Goal: Transaction & Acquisition: Register for event/course

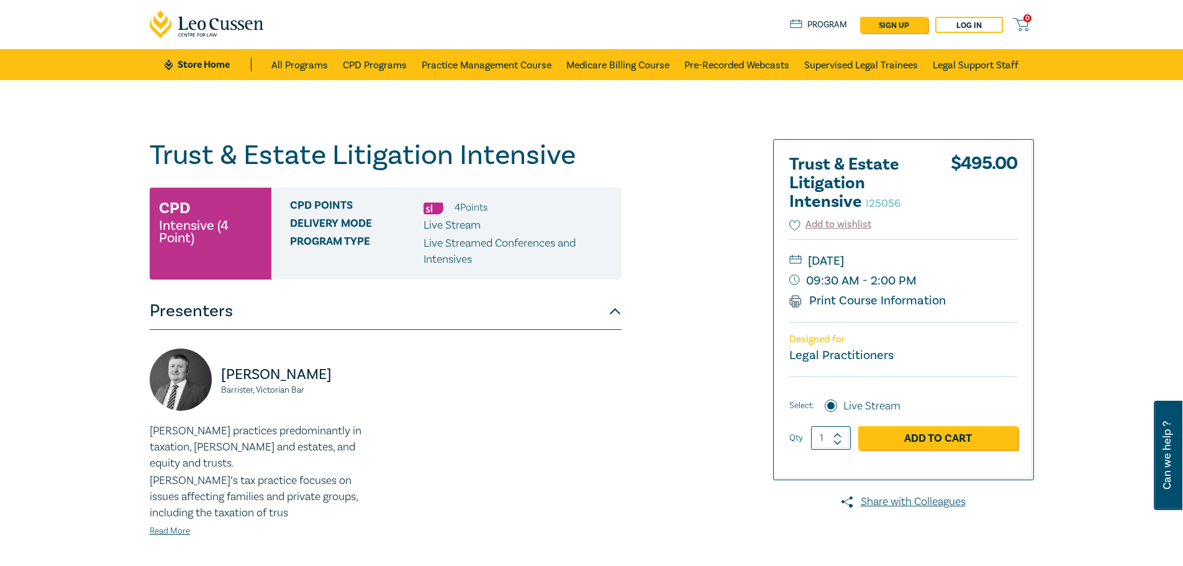
click at [486, 438] on div "[PERSON_NAME], Victorian Bar [PERSON_NAME] practices predominantly in taxation,…" at bounding box center [385, 452] width 487 height 209
click at [183, 508] on div "[PERSON_NAME] practices predominantly in taxation, [PERSON_NAME] and estates, a…" at bounding box center [264, 480] width 228 height 115
click at [181, 525] on link "Read More" at bounding box center [170, 530] width 40 height 11
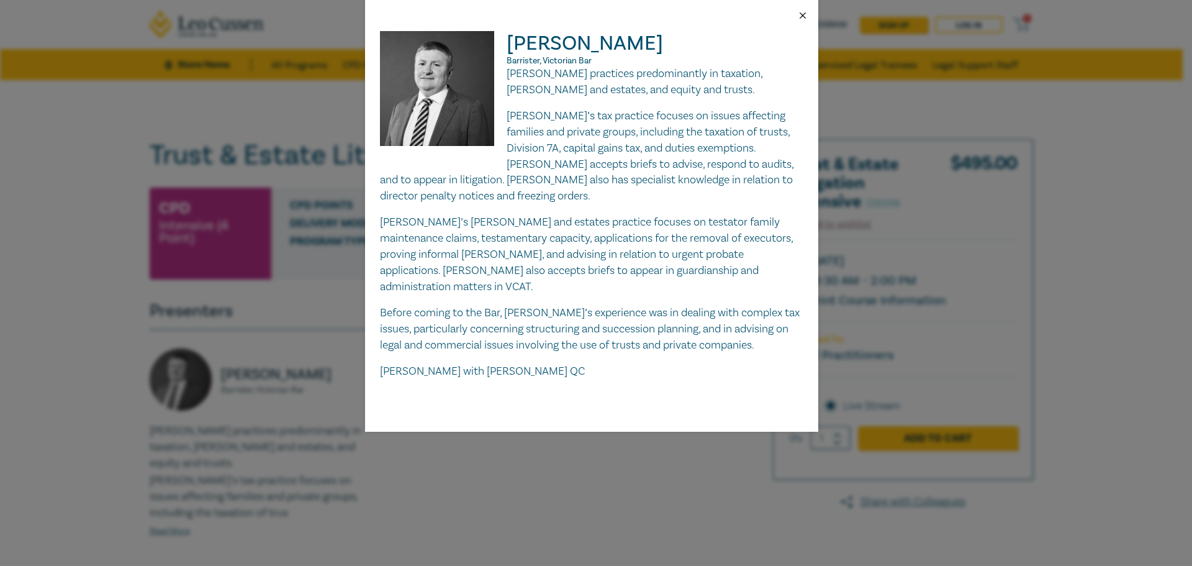
click at [802, 14] on button "Close" at bounding box center [802, 15] width 11 height 11
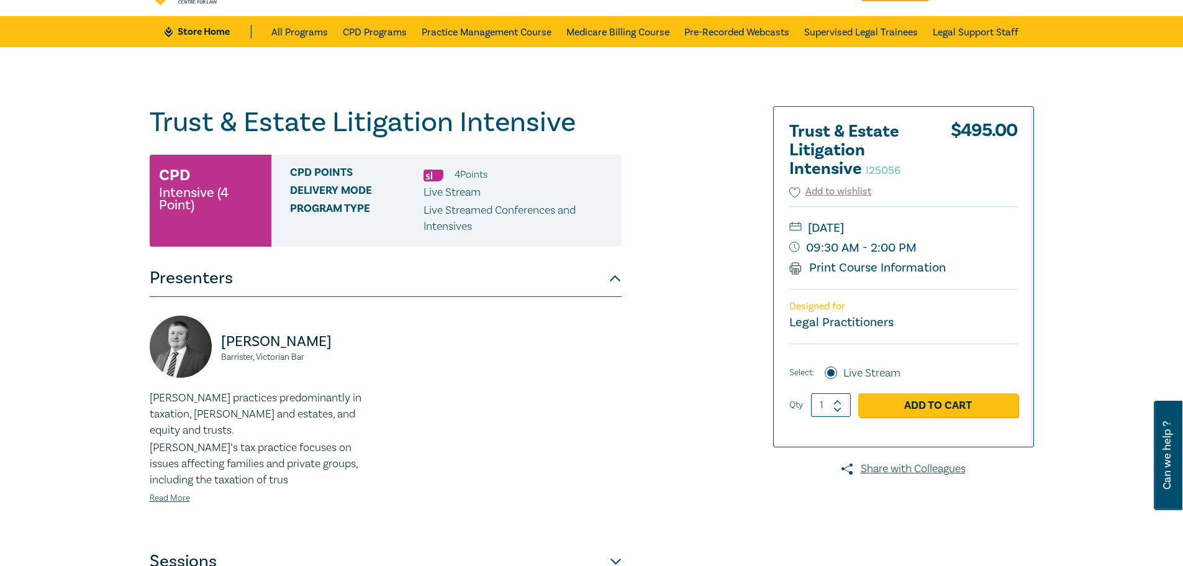
scroll to position [62, 0]
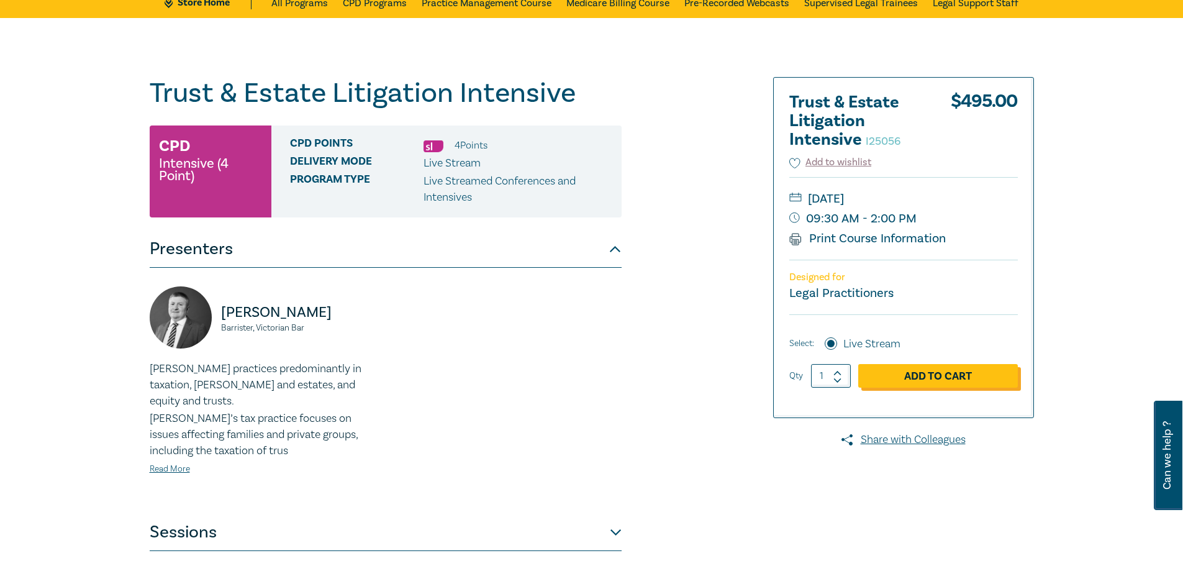
click at [954, 369] on link "Add to Cart" at bounding box center [938, 376] width 160 height 24
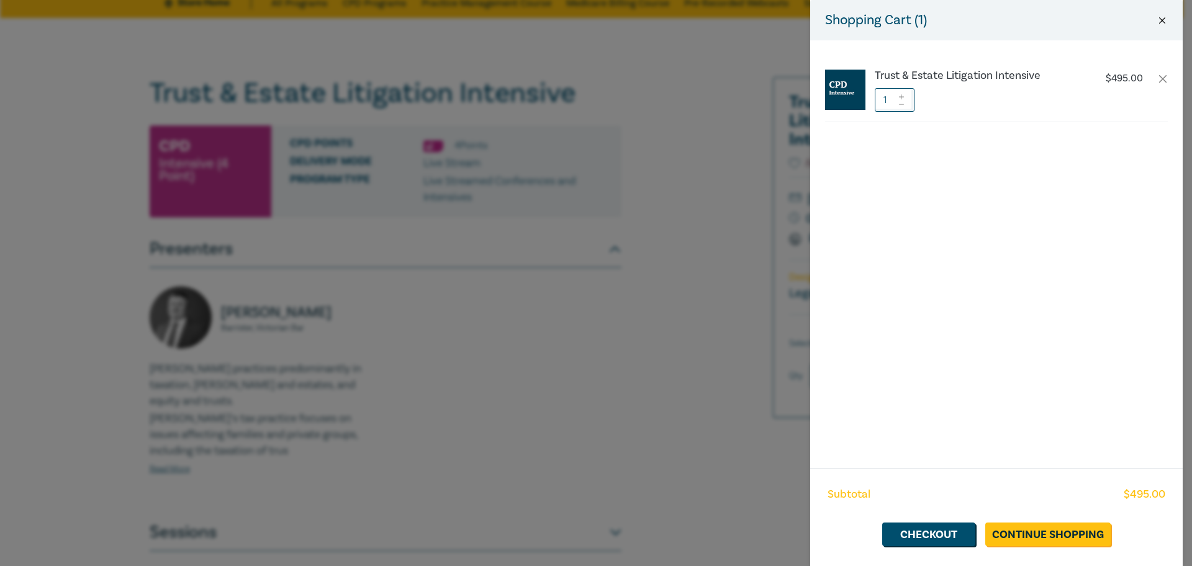
click at [1163, 20] on button "Close" at bounding box center [1162, 20] width 11 height 11
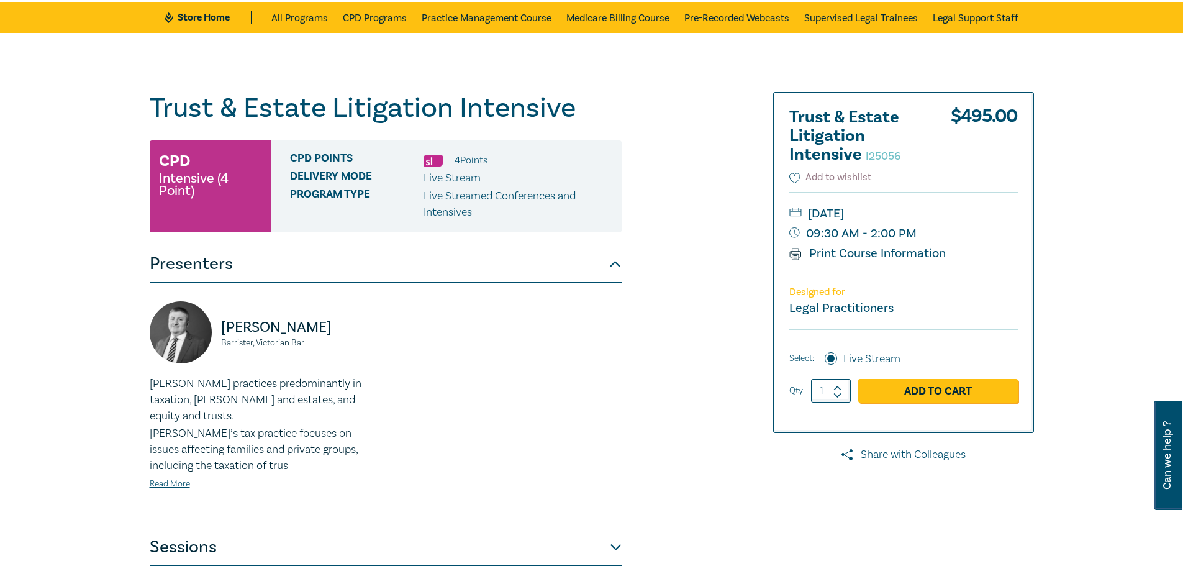
scroll to position [0, 0]
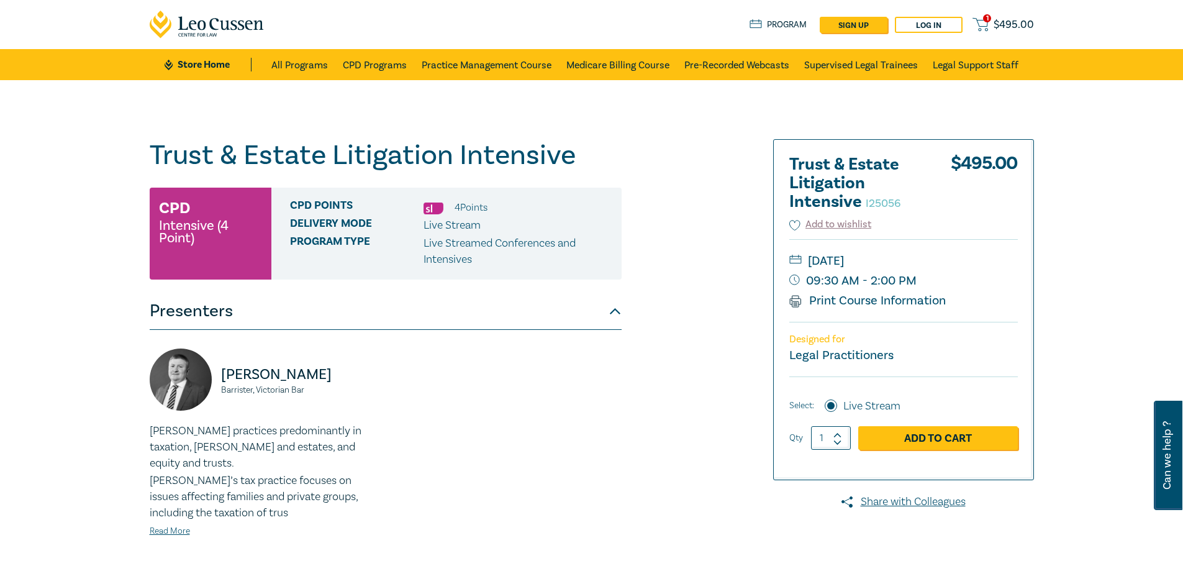
click at [1011, 25] on span "$ 495.00" at bounding box center [1013, 25] width 40 height 14
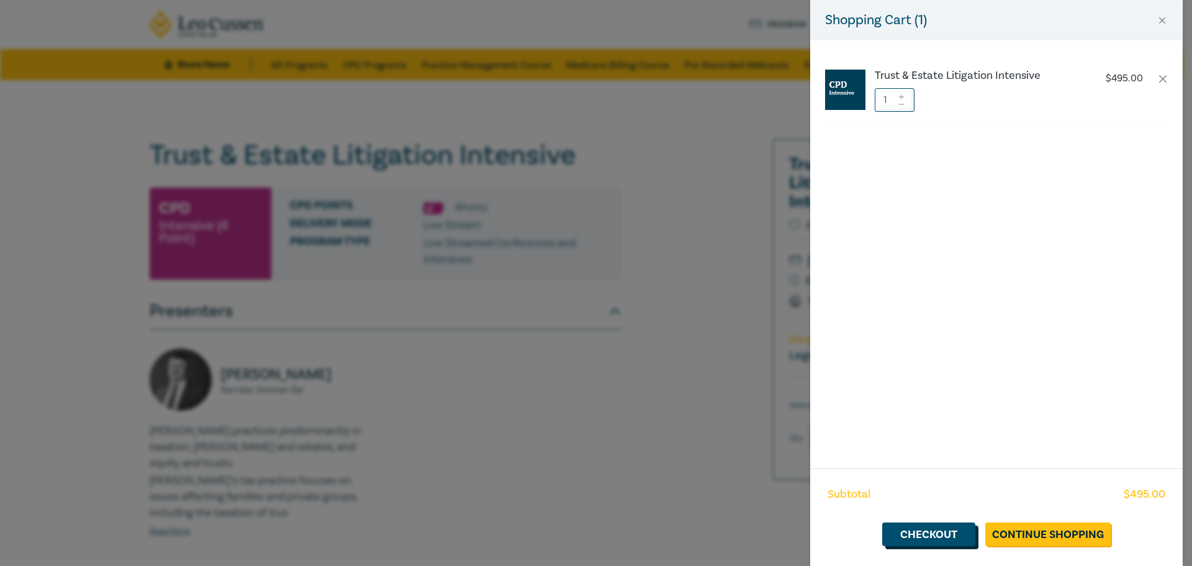
click at [946, 528] on link "Checkout" at bounding box center [928, 534] width 93 height 24
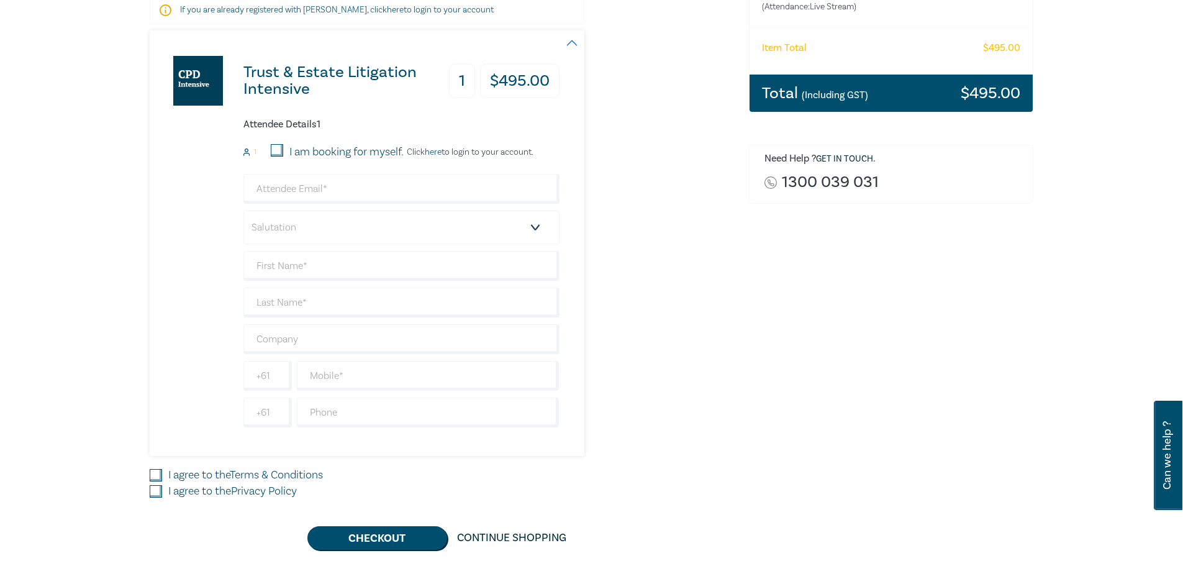
scroll to position [248, 0]
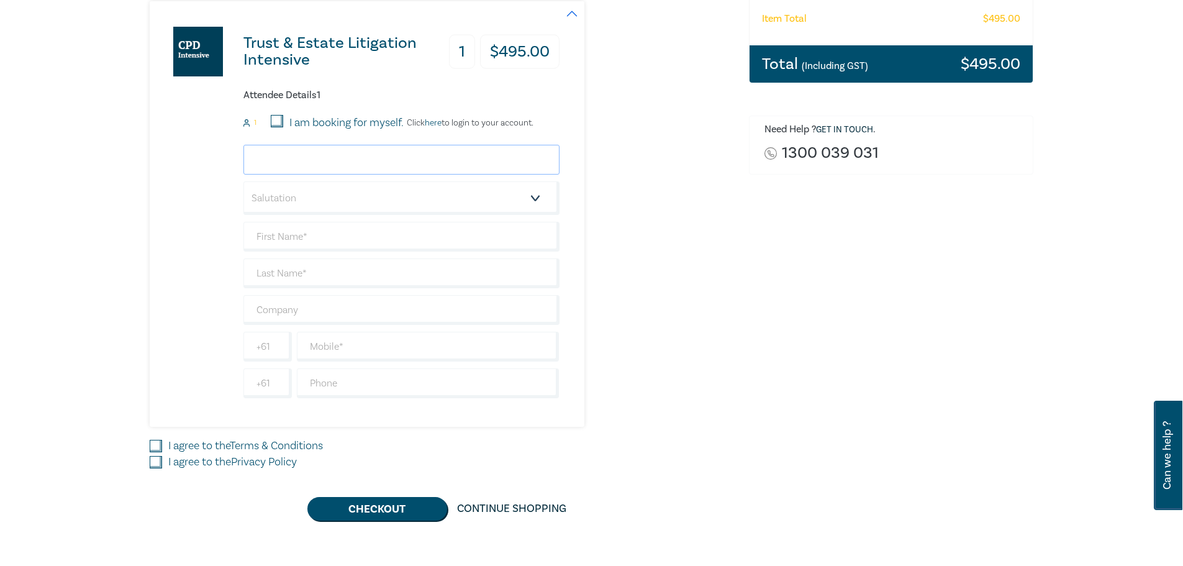
click at [323, 163] on input "email" at bounding box center [401, 160] width 316 height 30
type input "[EMAIL_ADDRESS][DOMAIN_NAME]"
type input "[PERSON_NAME]"
type input "Equity Trustees"
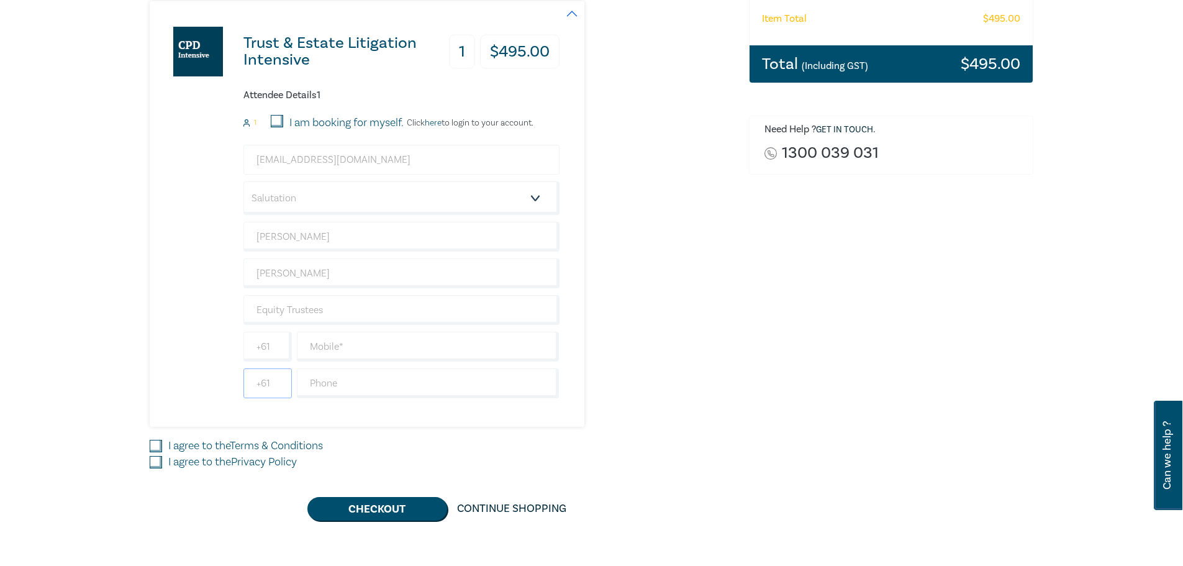
type input "[GEOGRAPHIC_DATA]"
click at [325, 386] on input "text" at bounding box center [428, 383] width 263 height 30
type input "0386235231"
click at [317, 349] on input "text" at bounding box center [428, 347] width 263 height 30
type input "424410636"
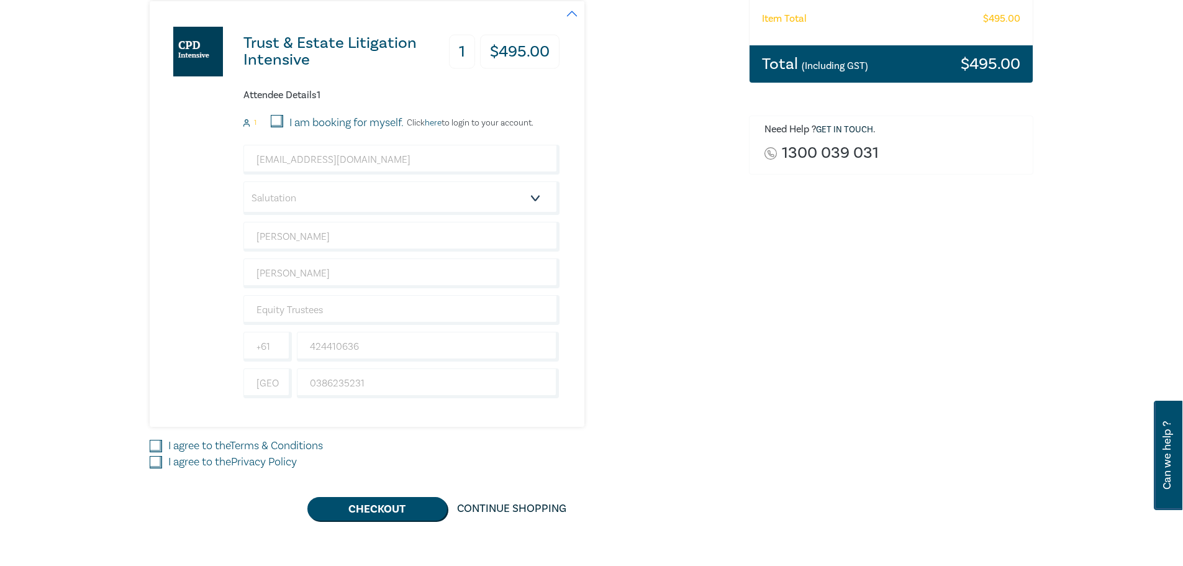
click at [156, 443] on input "I agree to the Terms & Conditions" at bounding box center [156, 446] width 12 height 12
checkbox input "true"
click at [156, 464] on input "I agree to the Privacy Policy" at bounding box center [156, 462] width 12 height 12
checkbox input "true"
click at [354, 505] on button "Checkout" at bounding box center [377, 509] width 140 height 24
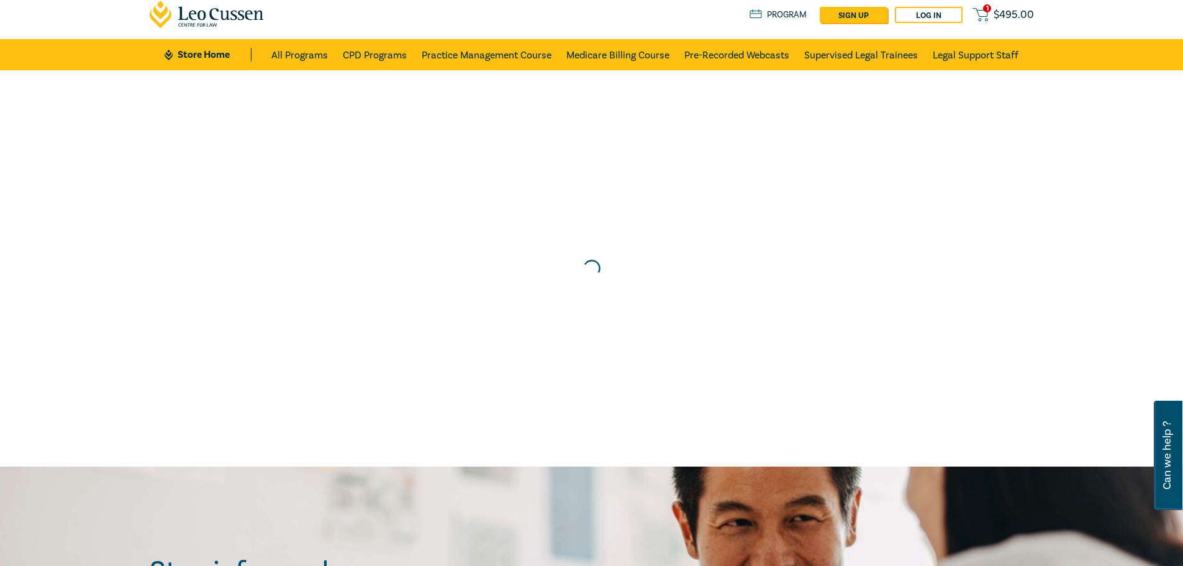
scroll to position [0, 0]
